Goal: Information Seeking & Learning: Find specific fact

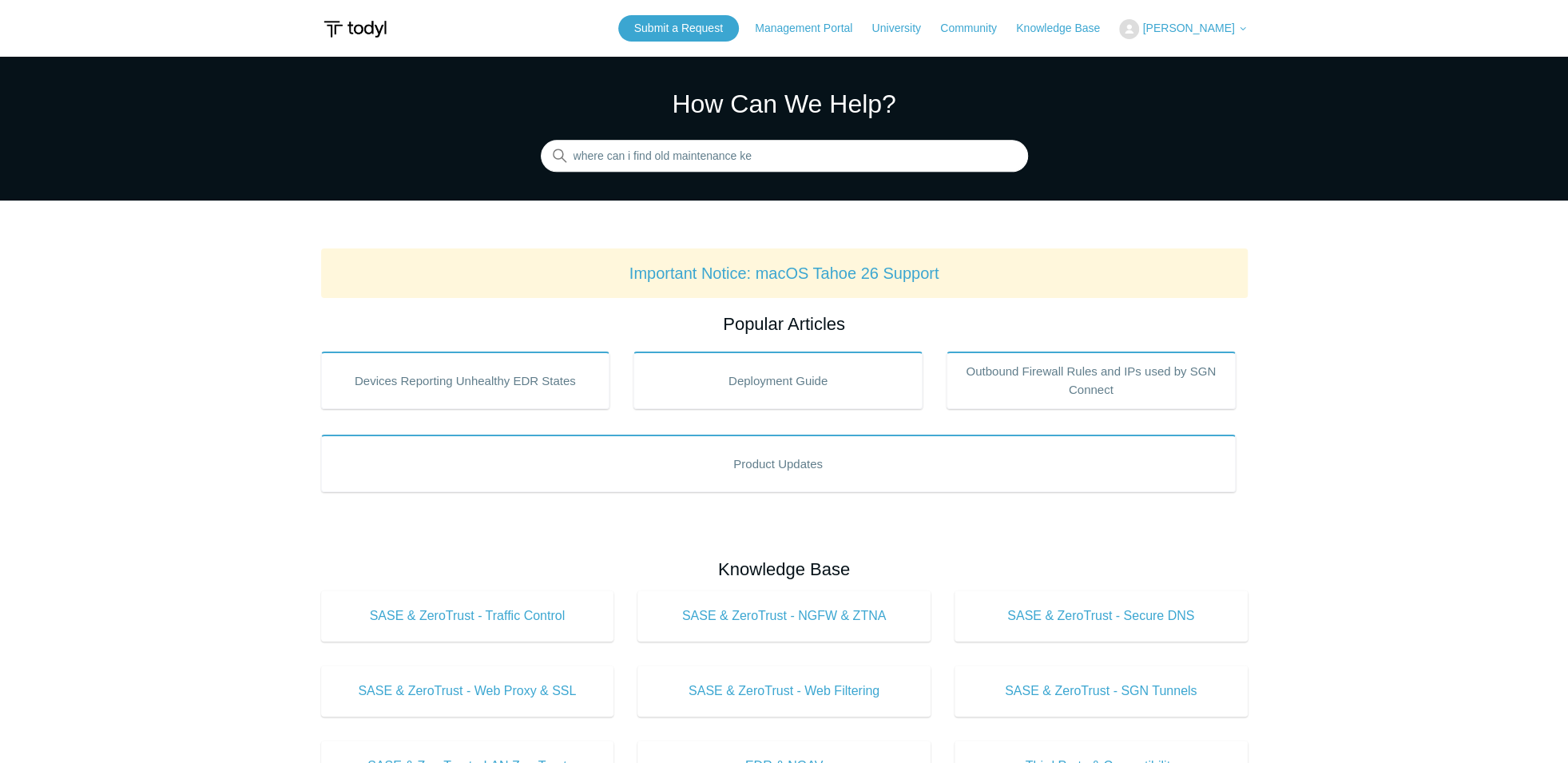
type input "where can i find old maintenance key"
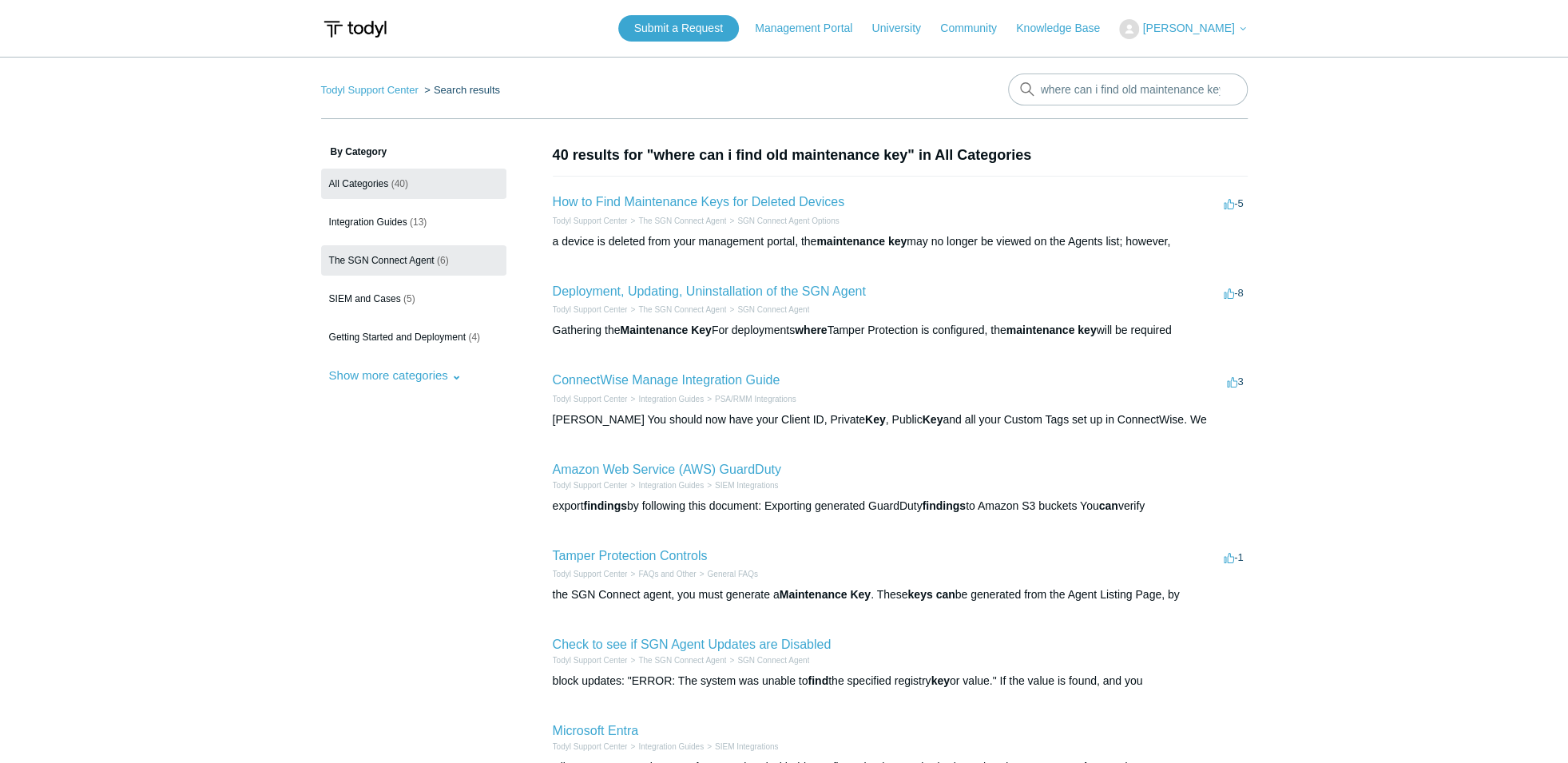
click at [424, 261] on span "The SGN Connect Agent" at bounding box center [382, 260] width 106 height 11
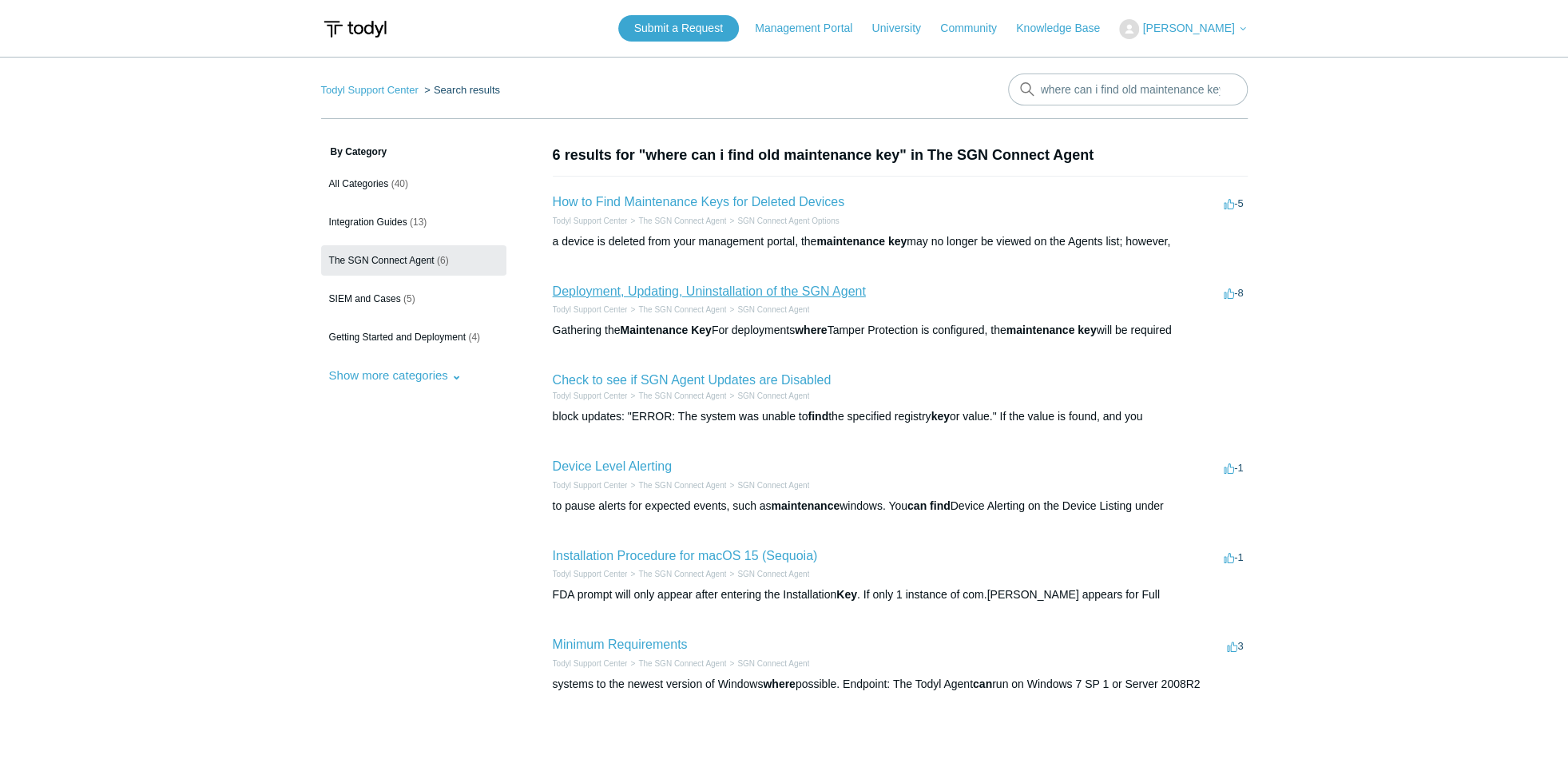
click at [675, 296] on link "Deployment, Updating, Uninstallation of the SGN Agent" at bounding box center [709, 291] width 313 height 14
click at [358, 220] on span "Integration Guides" at bounding box center [368, 222] width 78 height 11
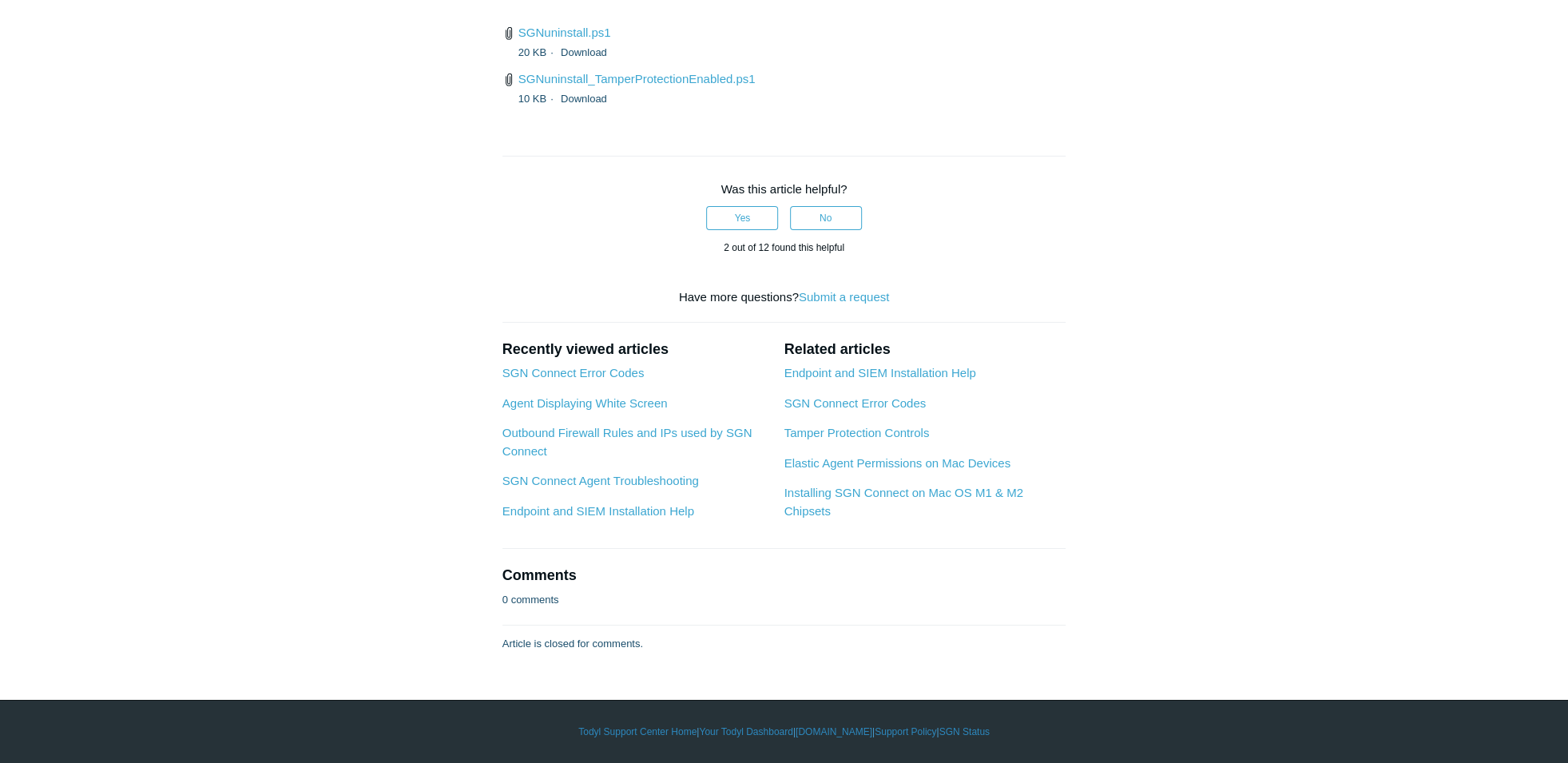
scroll to position [4056, 0]
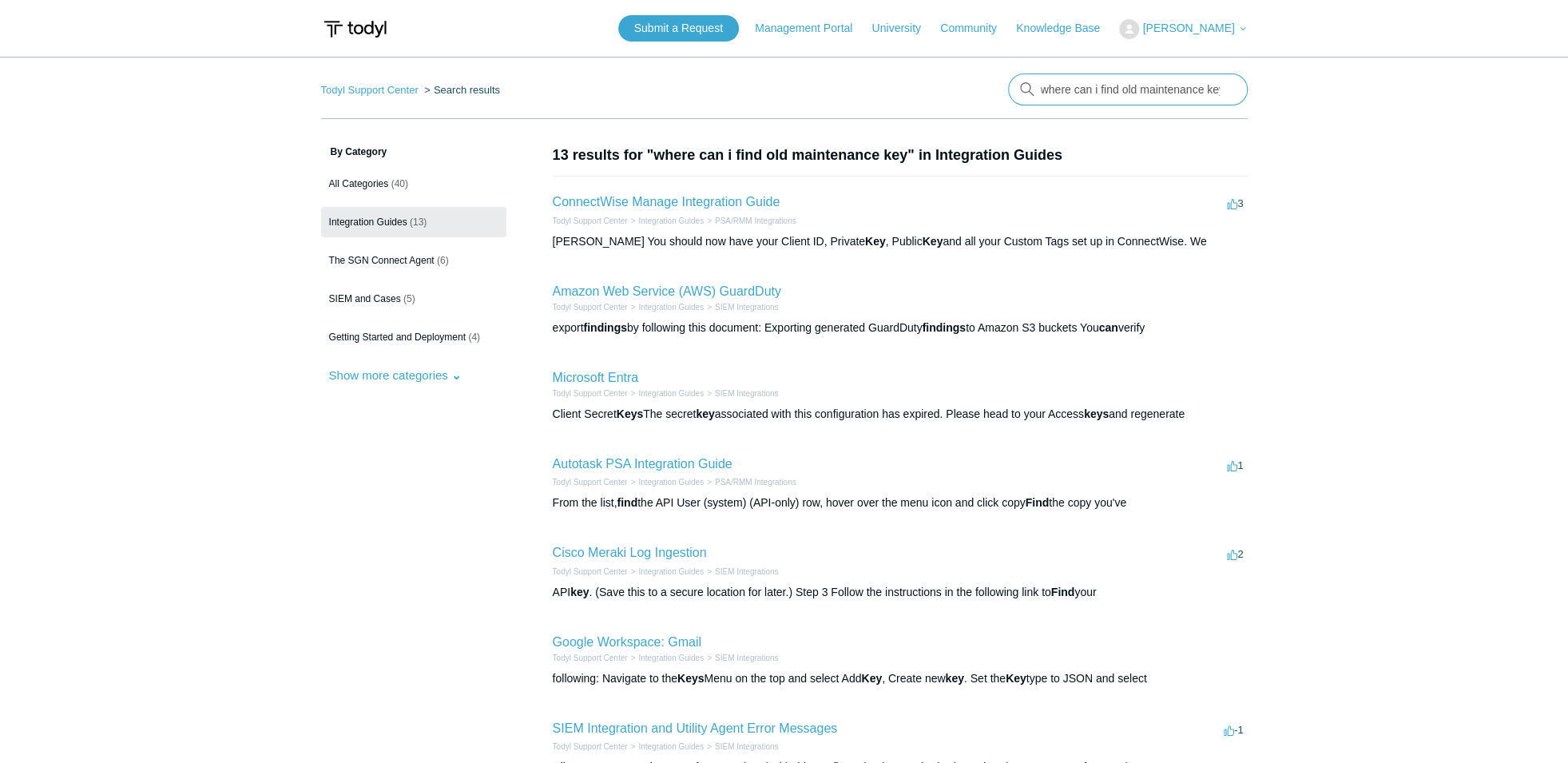
click at [1226, 89] on input "where can i find old maintenance key" at bounding box center [1128, 89] width 239 height 32
drag, startPoint x: 1135, startPoint y: 85, endPoint x: 1119, endPoint y: 88, distance: 16.3
click at [1119, 88] on input "where can i find old maintenance keys" at bounding box center [1128, 89] width 239 height 32
type input "where can i find maintenance keys"
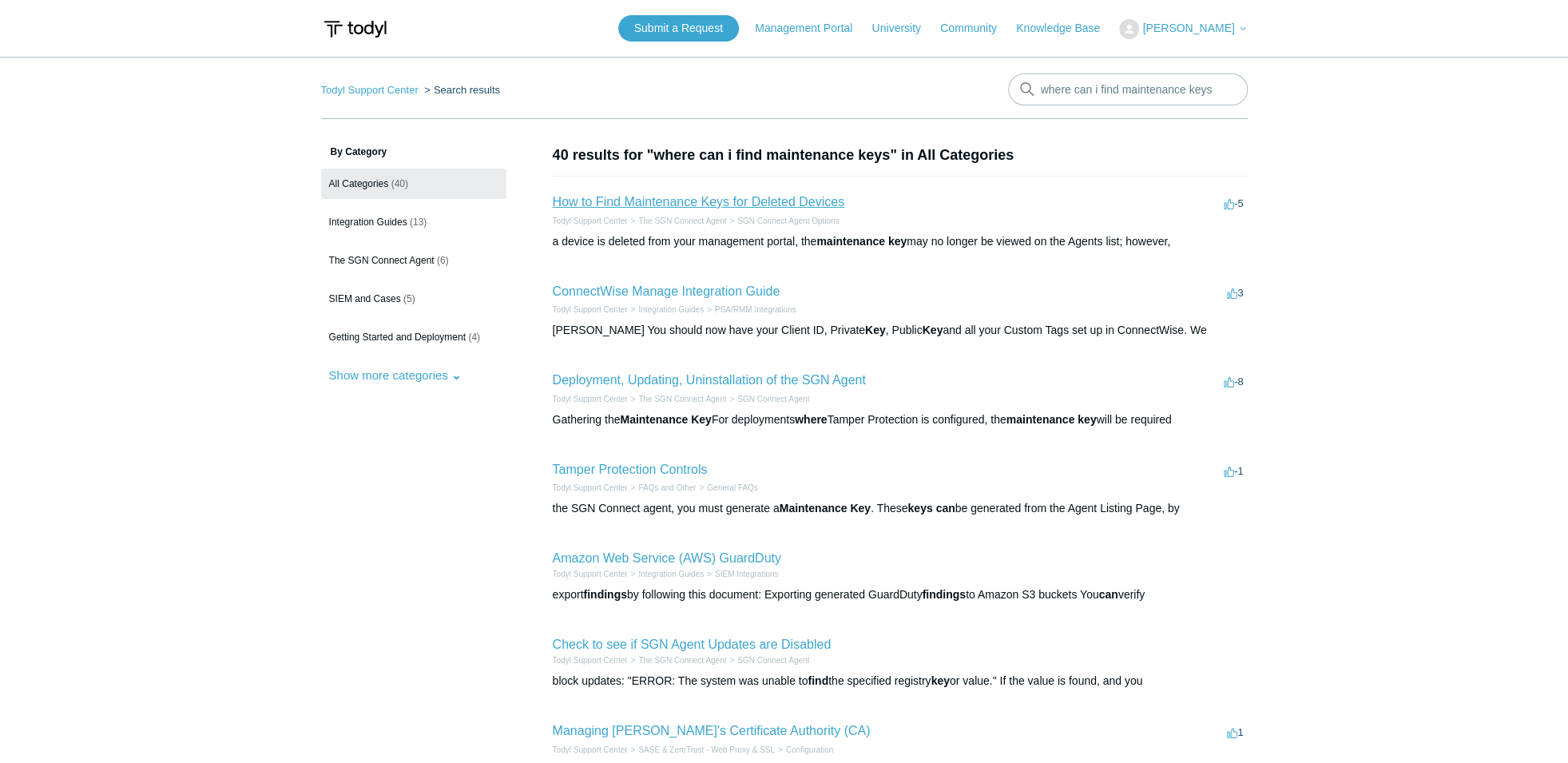
click at [791, 206] on link "How to Find Maintenance Keys for Deleted Devices" at bounding box center [698, 202] width 292 height 14
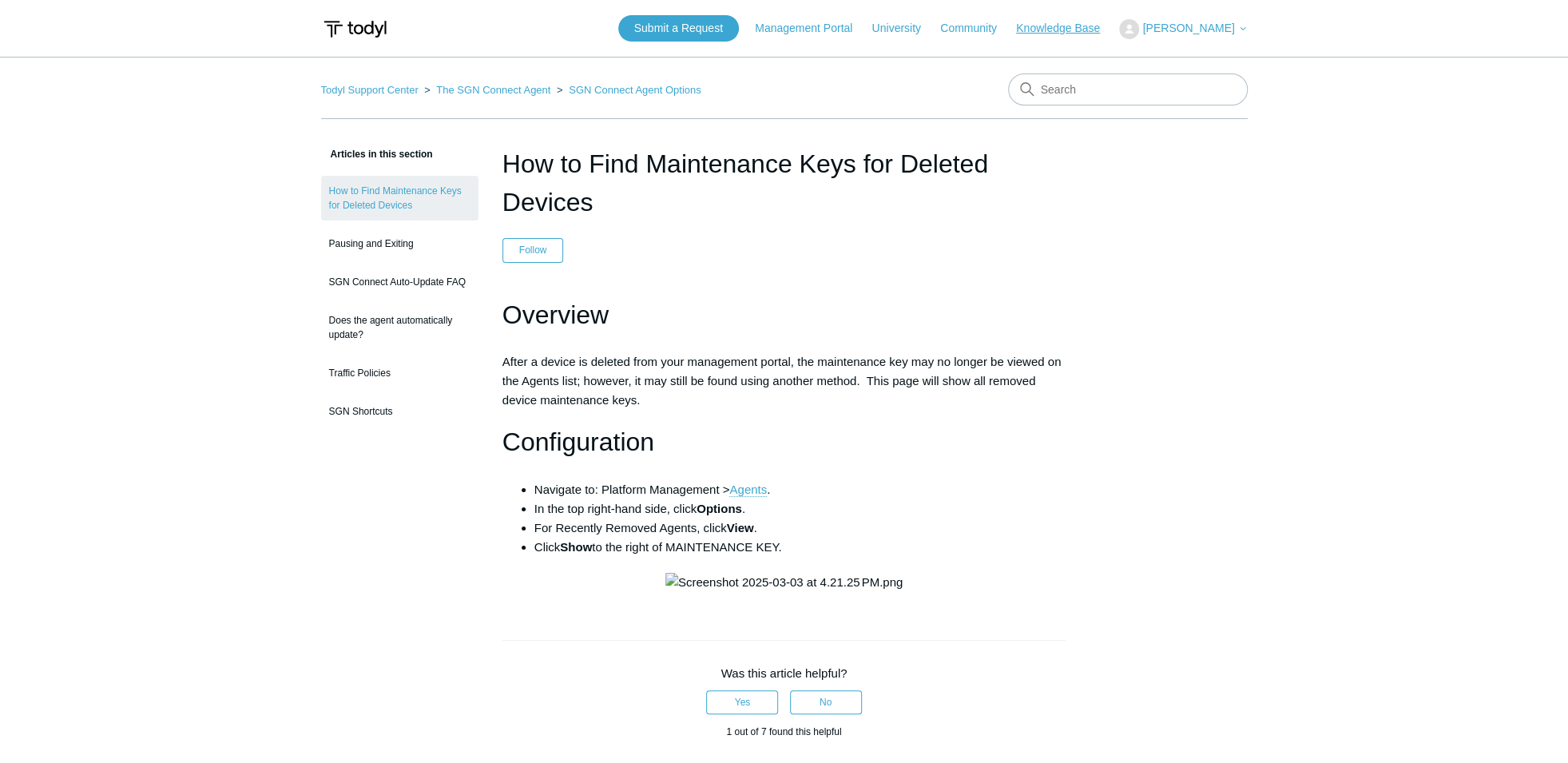
click at [1066, 33] on link "Knowledge Base" at bounding box center [1065, 28] width 100 height 17
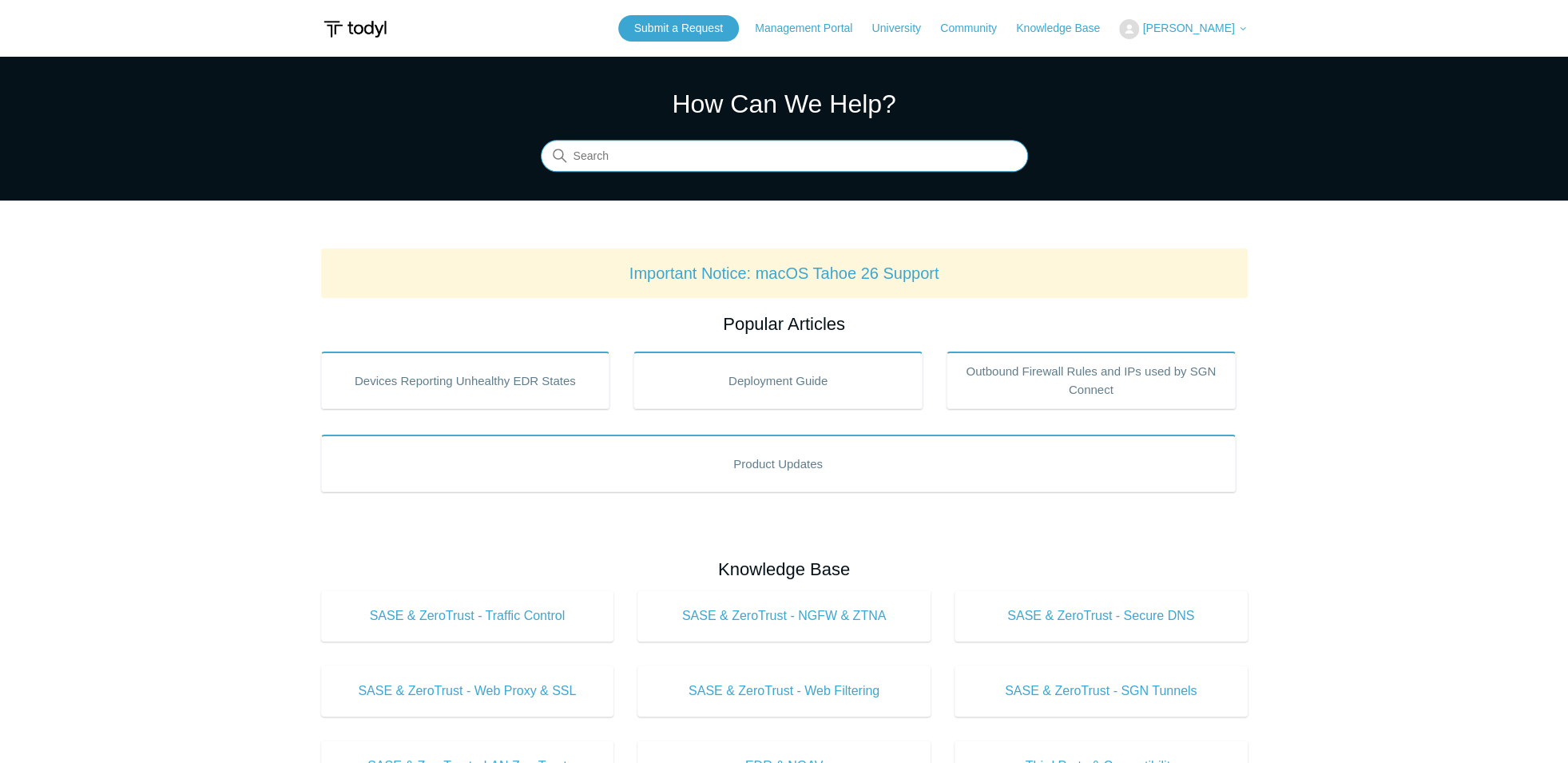
click at [799, 148] on input "Search" at bounding box center [784, 156] width 487 height 32
type input "mainte"
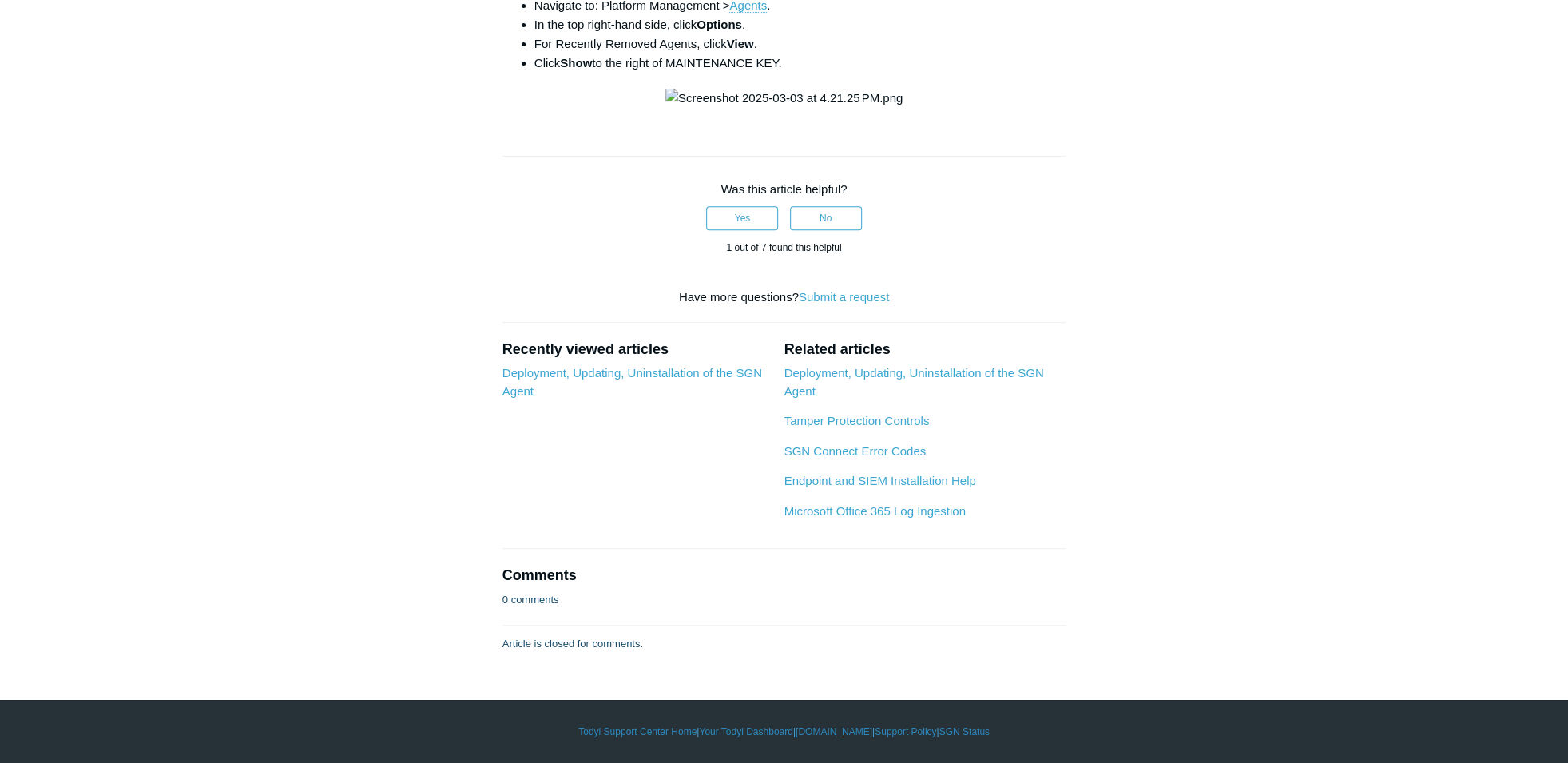
scroll to position [731, 0]
click at [876, 379] on link "Deployment, Updating, Uninstallation of the SGN Agent" at bounding box center [913, 382] width 259 height 32
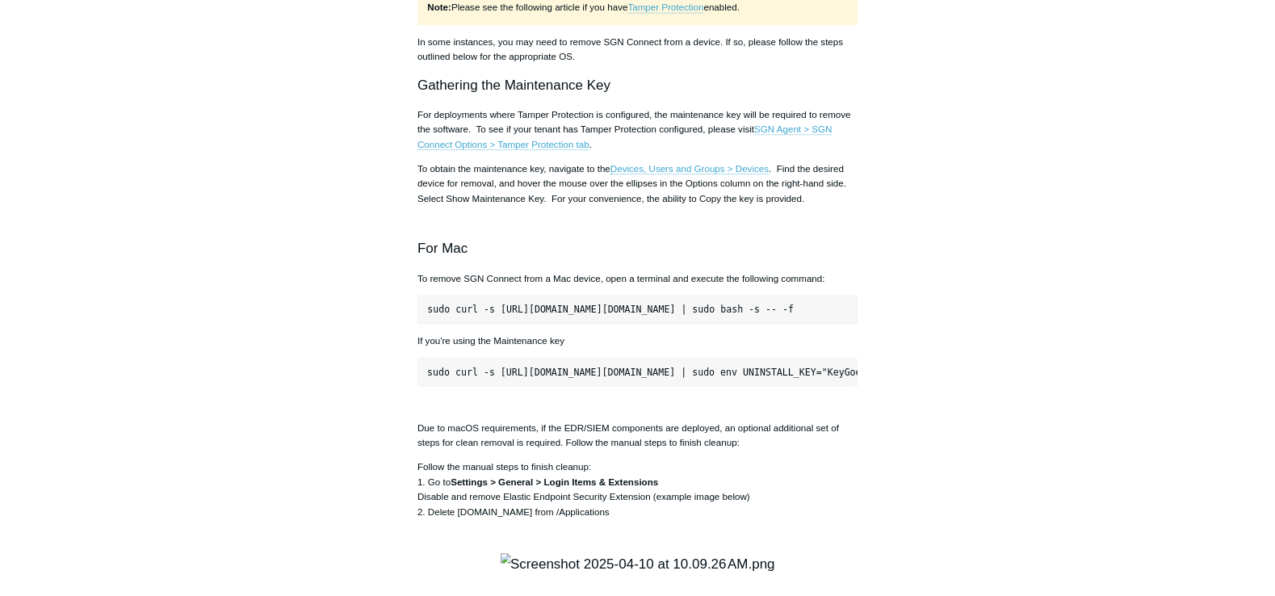
scroll to position [1960, 0]
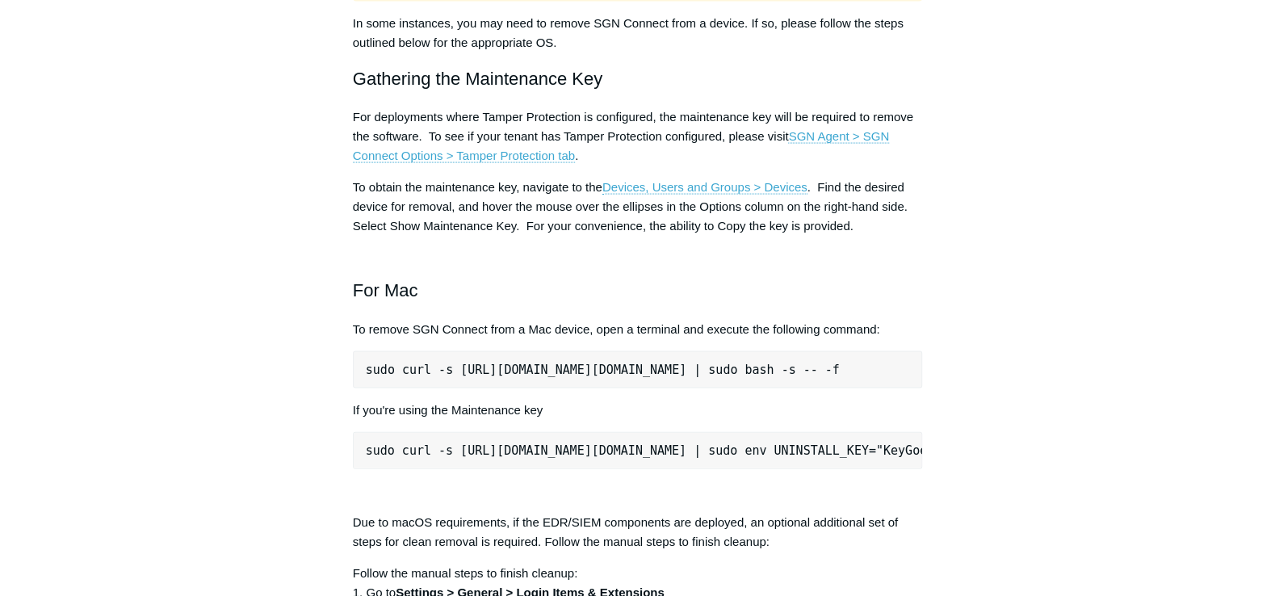
drag, startPoint x: 332, startPoint y: 304, endPoint x: 244, endPoint y: 253, distance: 101.6
click at [244, 253] on div "Articles in this section Installation Procedure for macOS 15 (Sequoia) Check to…" at bounding box center [638, 454] width 936 height 4537
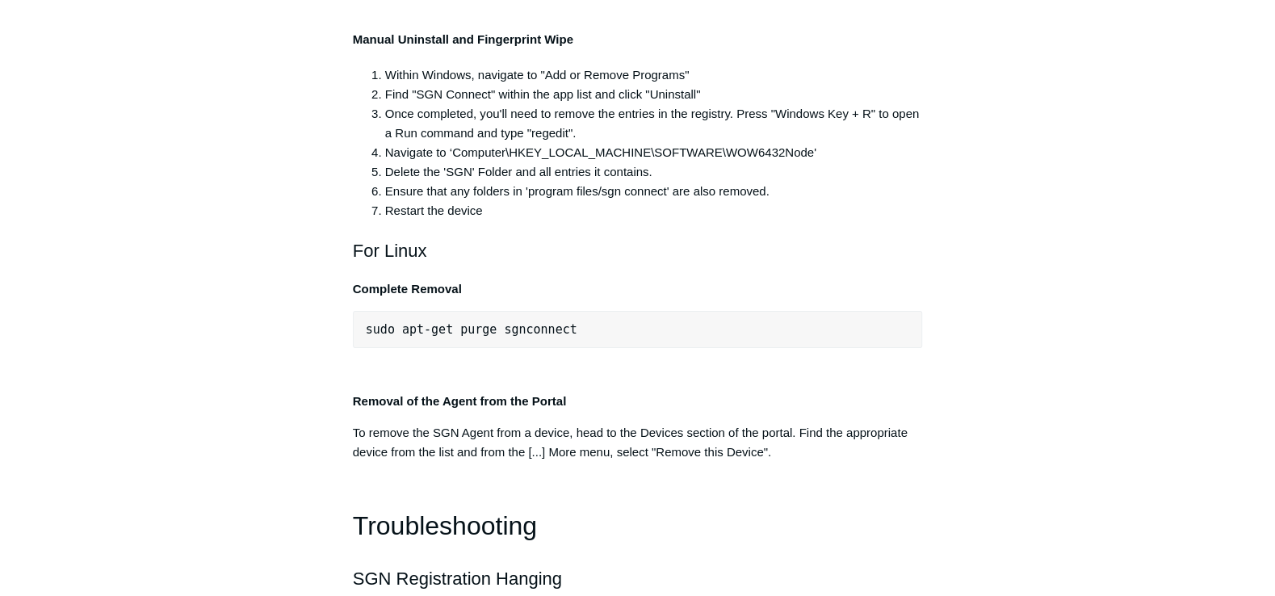
scroll to position [3346, 0]
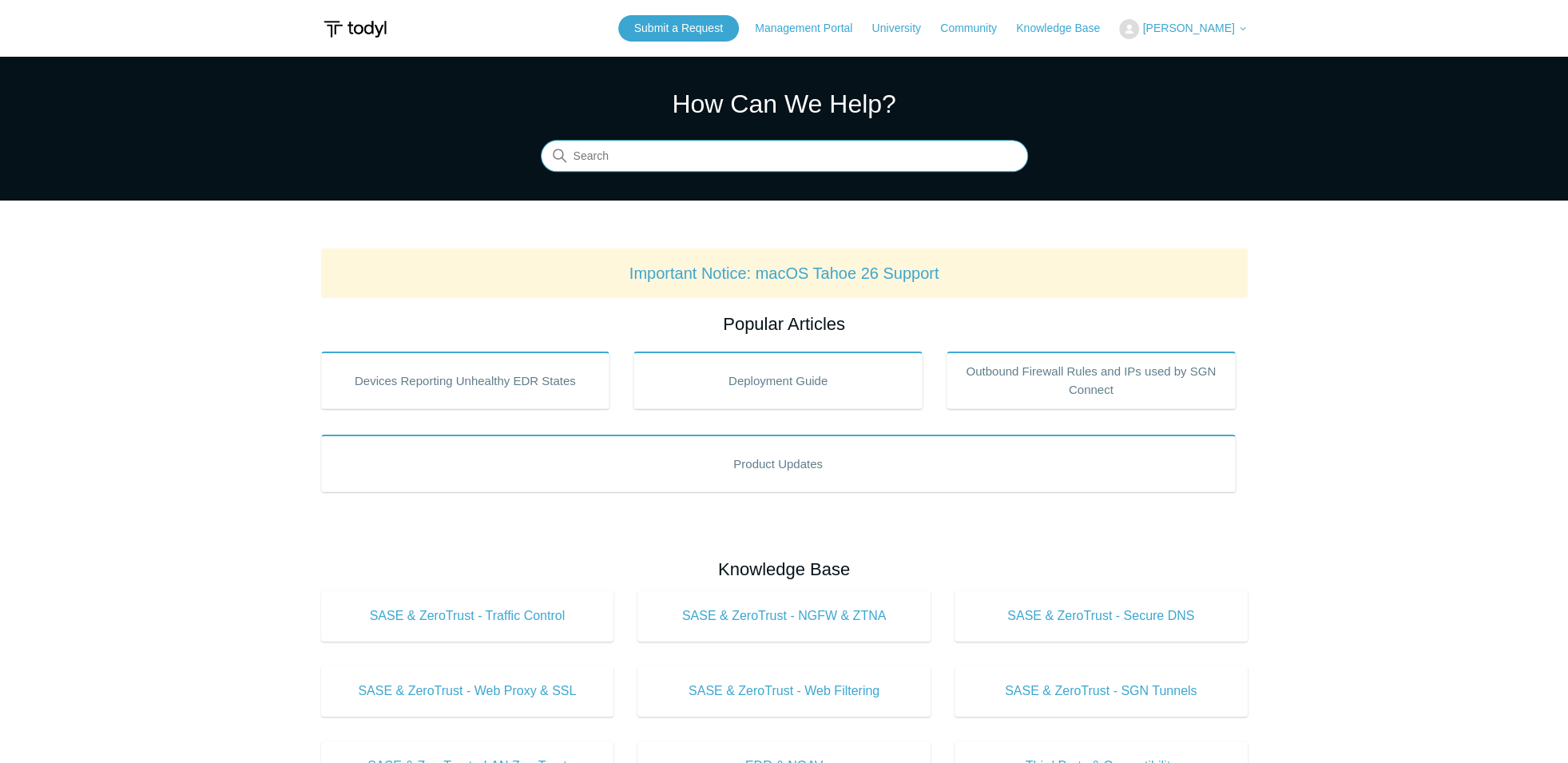
click at [809, 159] on input "Search" at bounding box center [784, 156] width 487 height 32
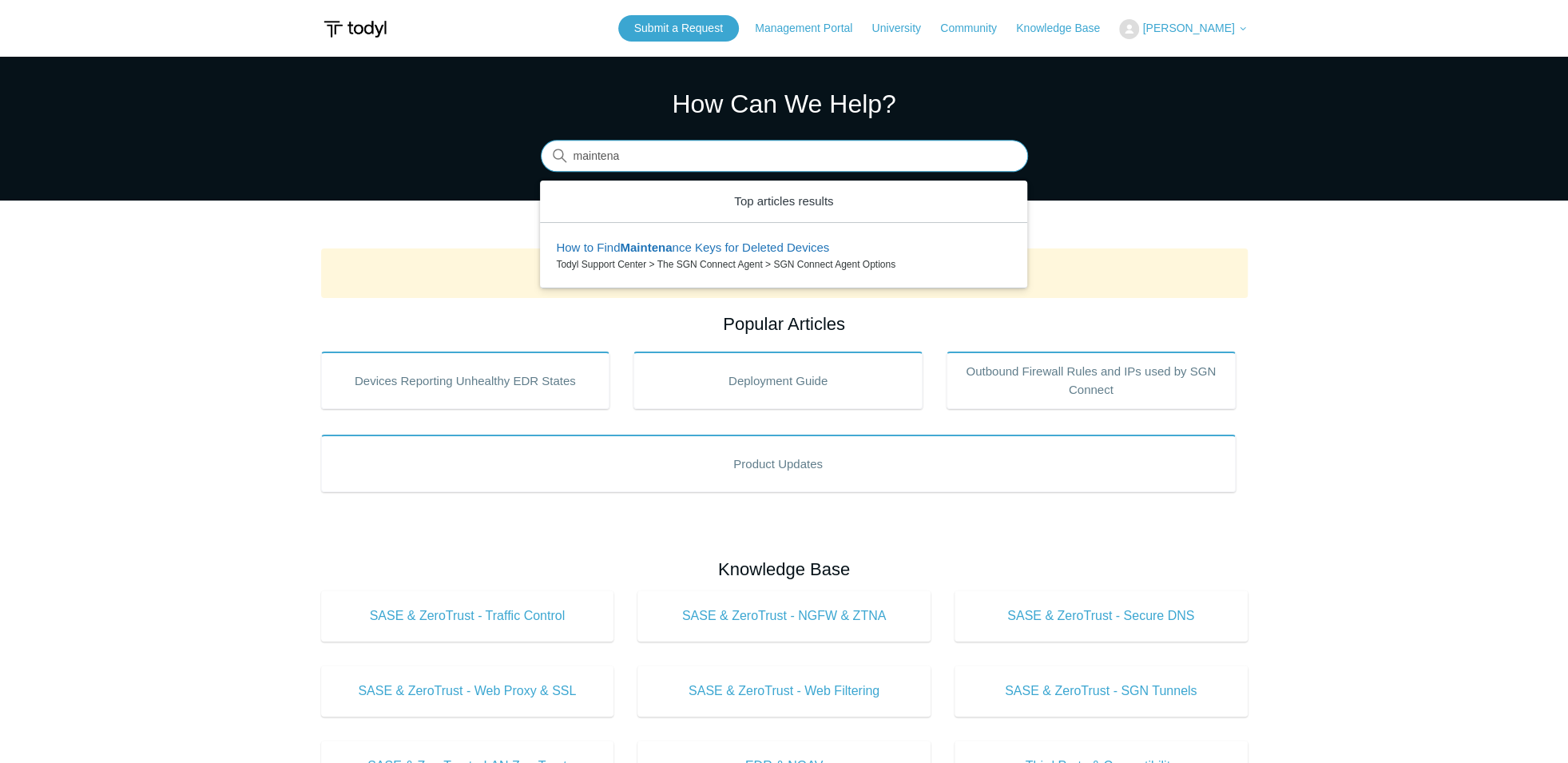
type input "maintenan"
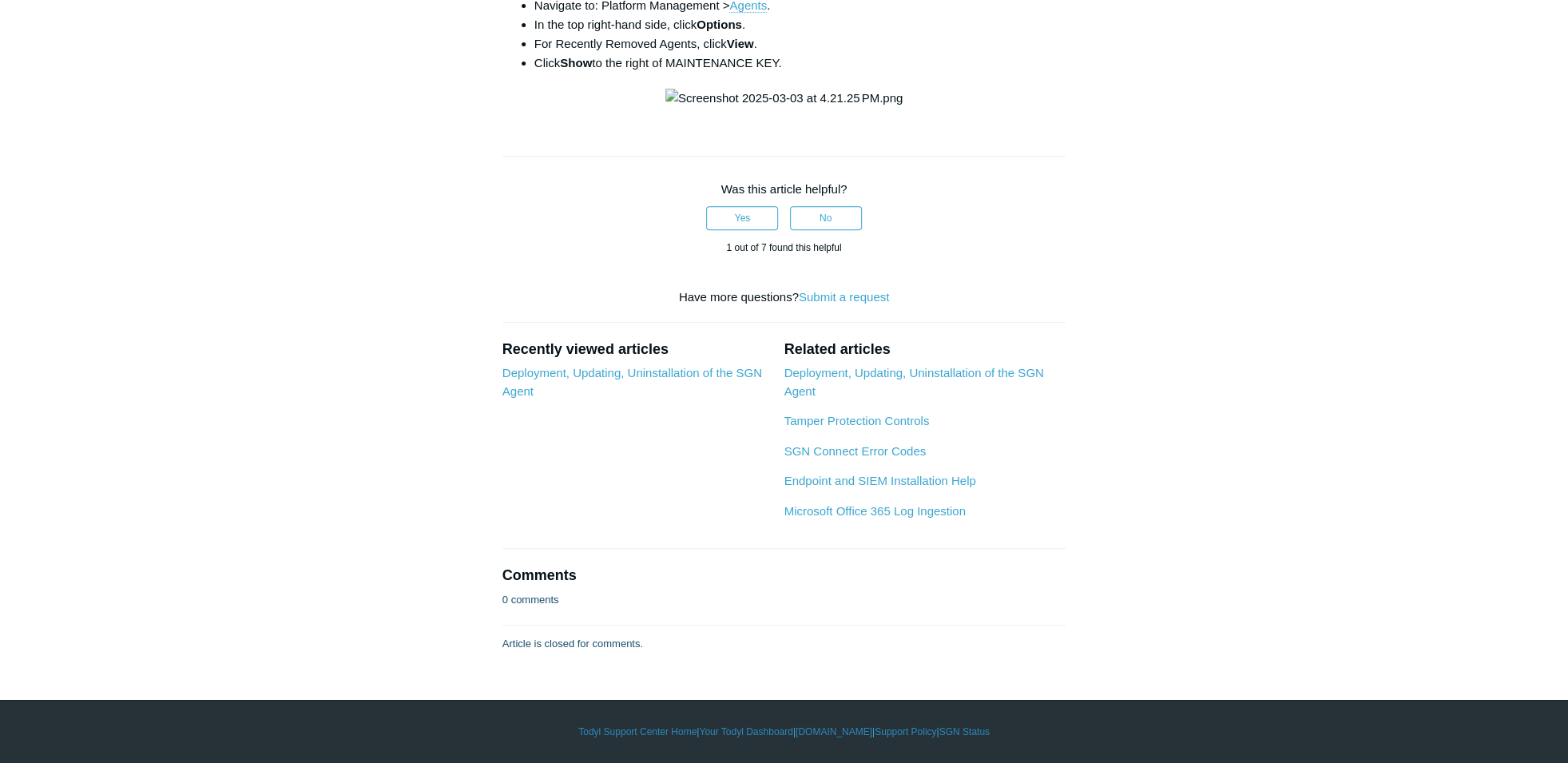
scroll to position [617, 0]
click at [872, 398] on link "Deployment, Updating, Uninstallation of the SGN Agent" at bounding box center [913, 382] width 259 height 32
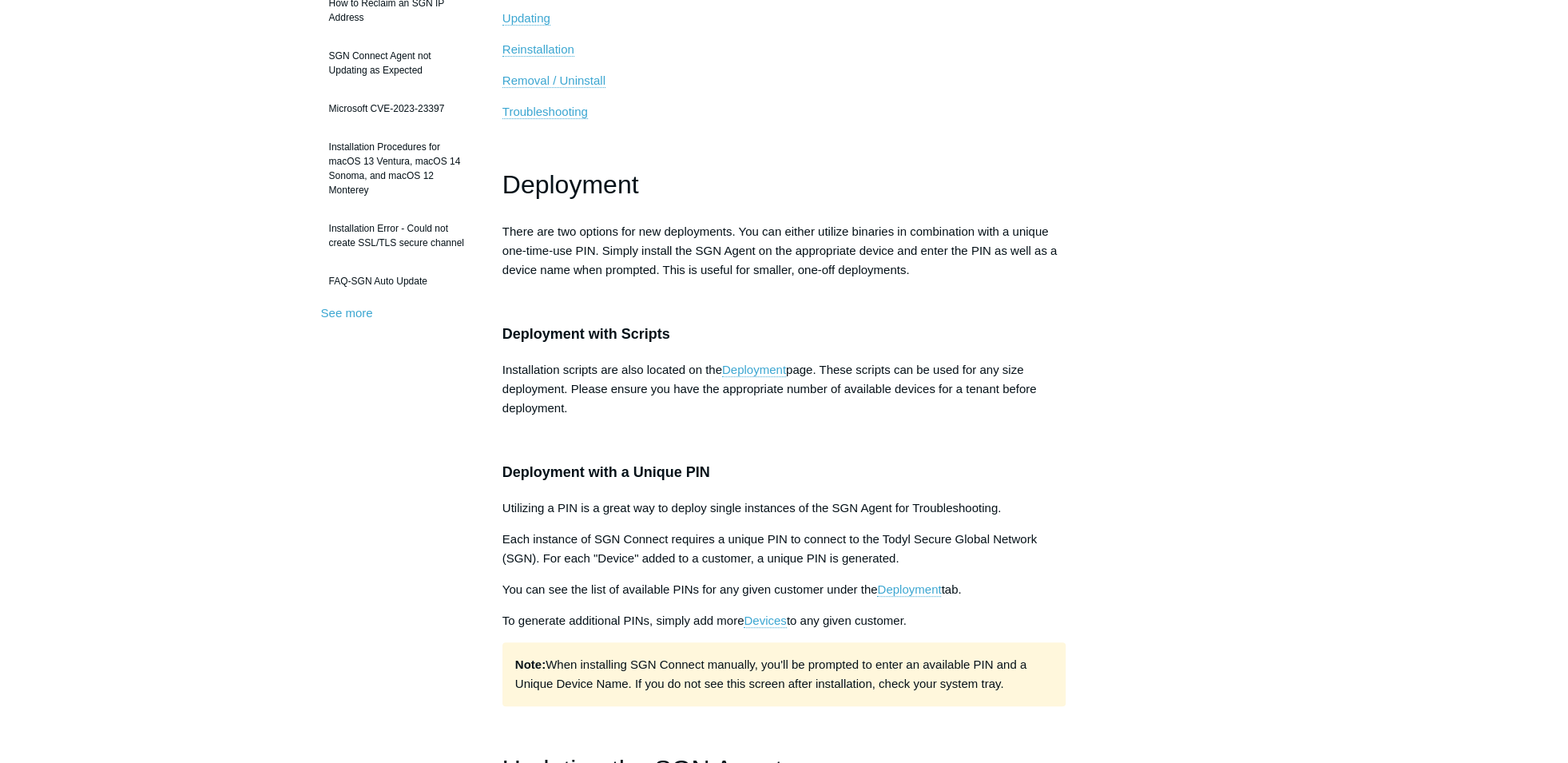
scroll to position [352, 0]
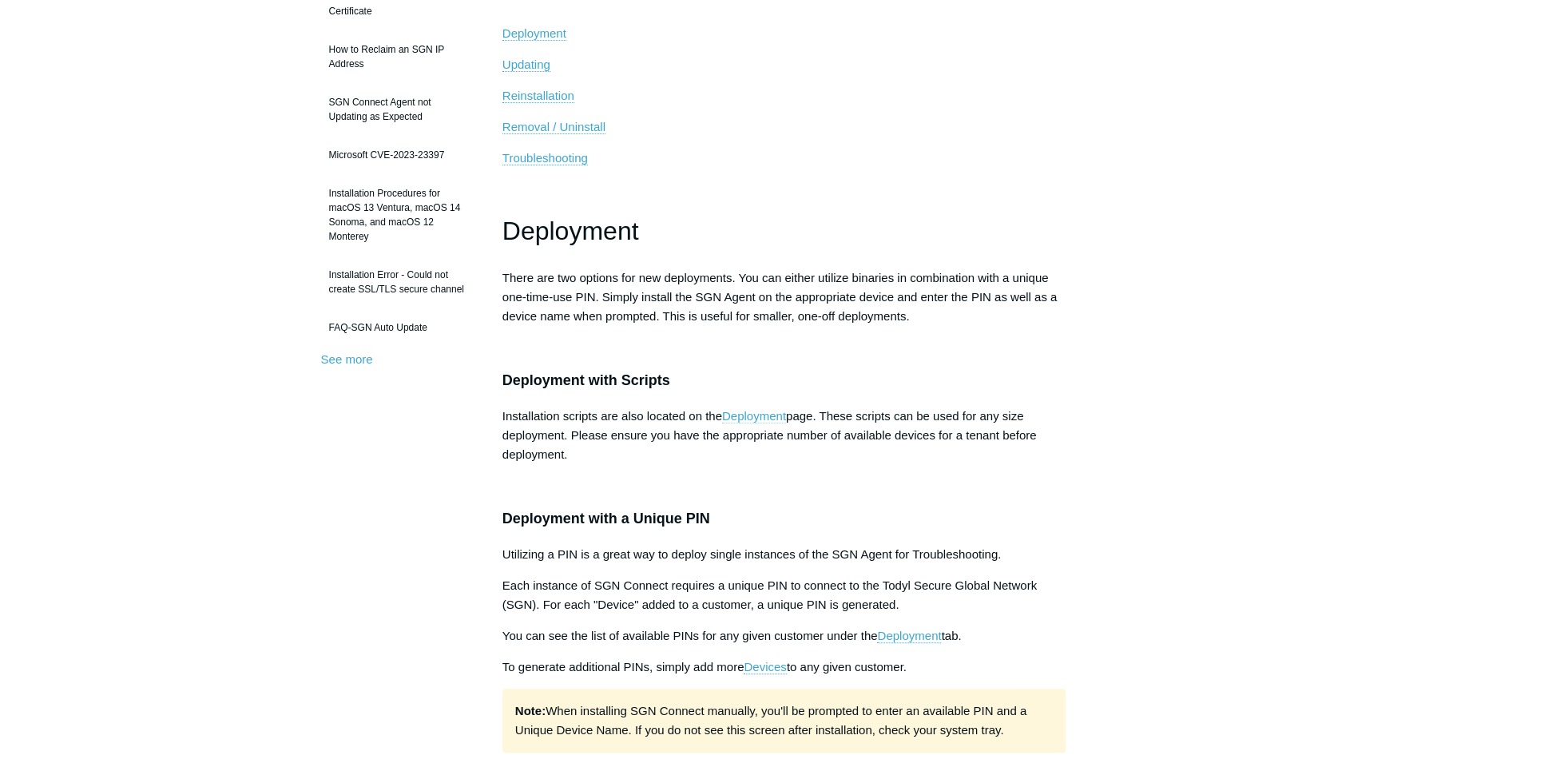
click at [752, 417] on link "Deployment" at bounding box center [754, 416] width 64 height 15
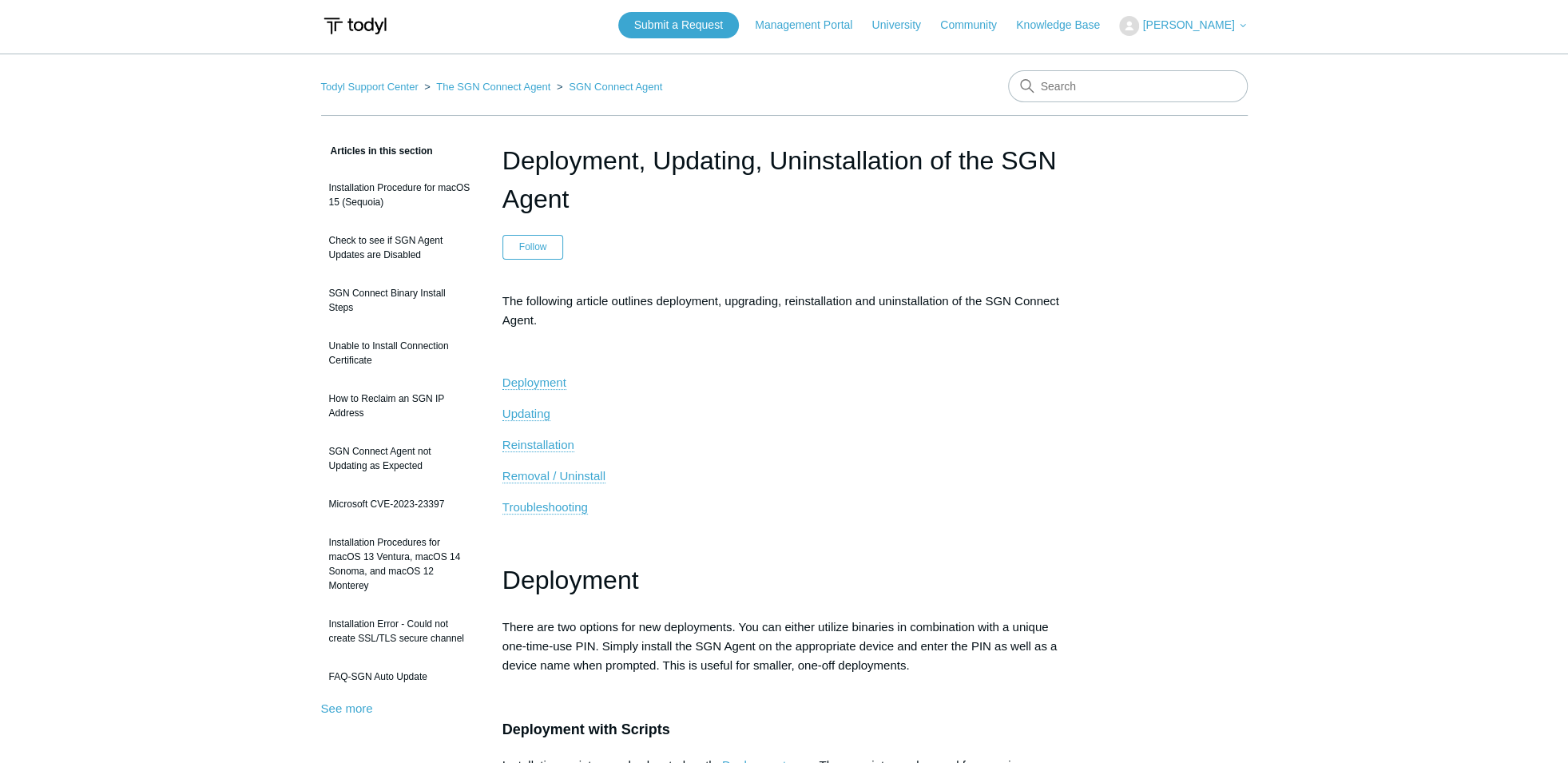
scroll to position [0, 0]
